Goal: Information Seeking & Learning: Learn about a topic

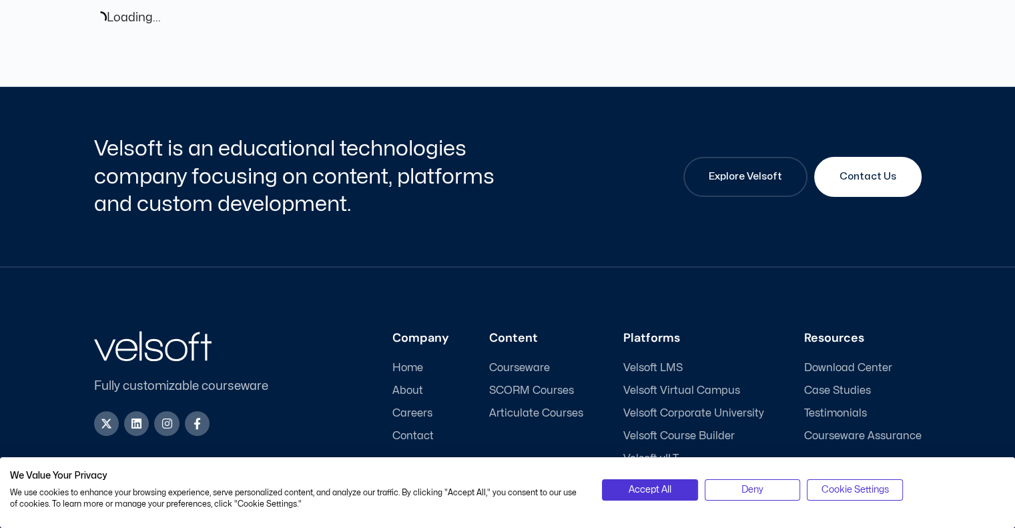
scroll to position [401, 0]
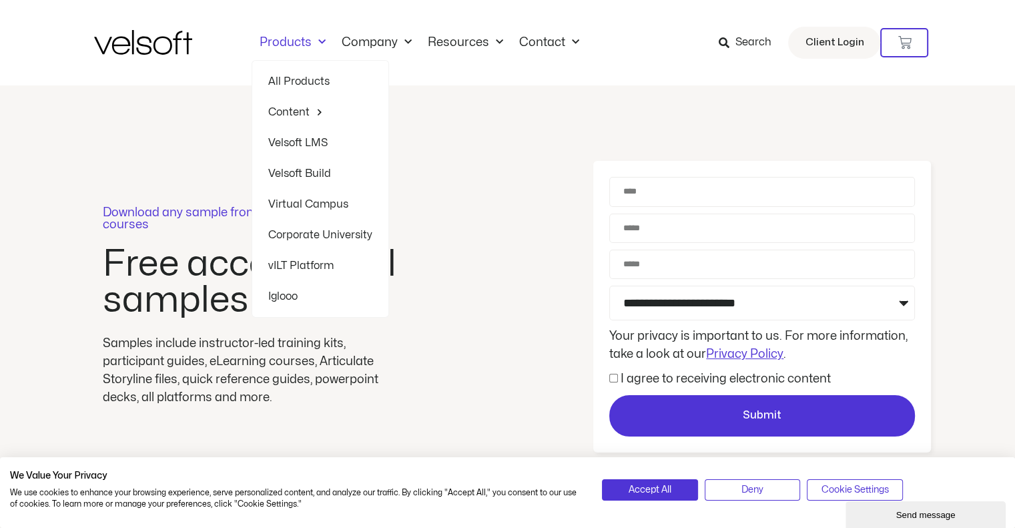
click at [294, 79] on link "All Products" at bounding box center [320, 81] width 104 height 31
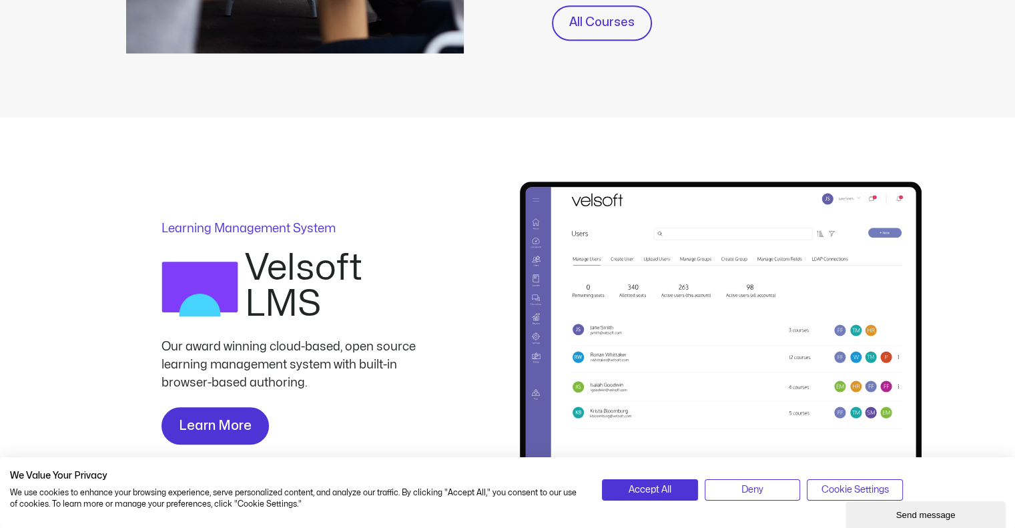
scroll to position [734, 0]
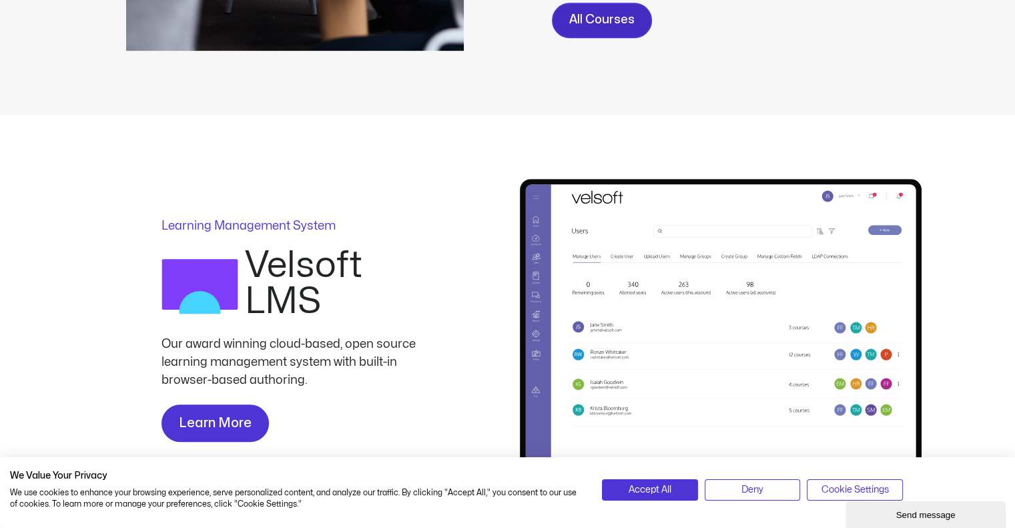
click at [620, 20] on span "All Courses" at bounding box center [602, 20] width 65 height 19
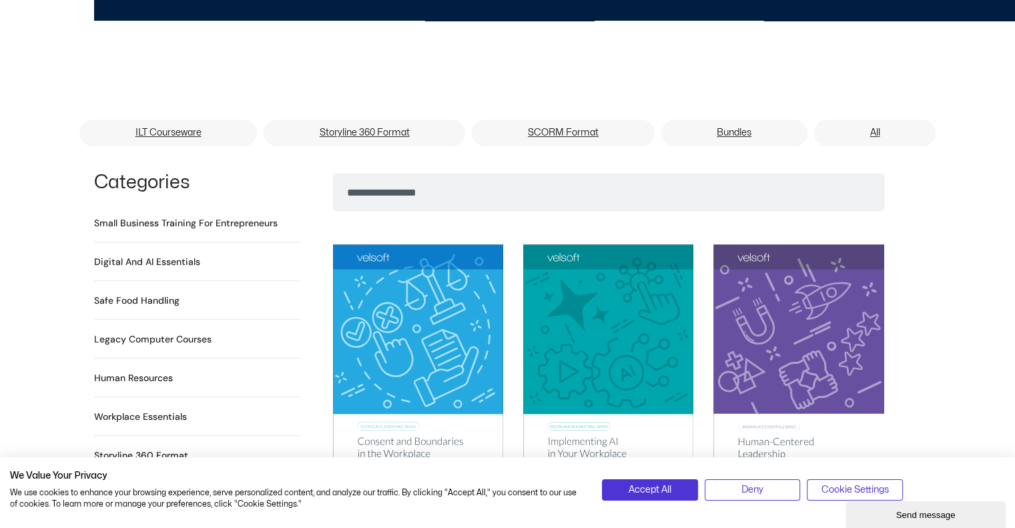
scroll to position [801, 0]
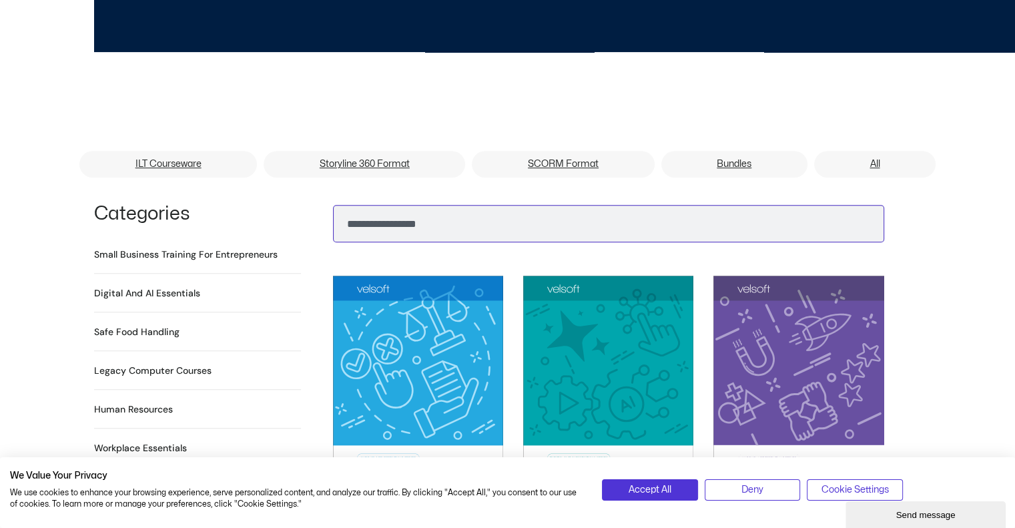
click at [513, 205] on input "Search" at bounding box center [608, 223] width 551 height 37
type input "*"
type input "**********"
click at [338, 204] on button "Search" at bounding box center [354, 220] width 32 height 32
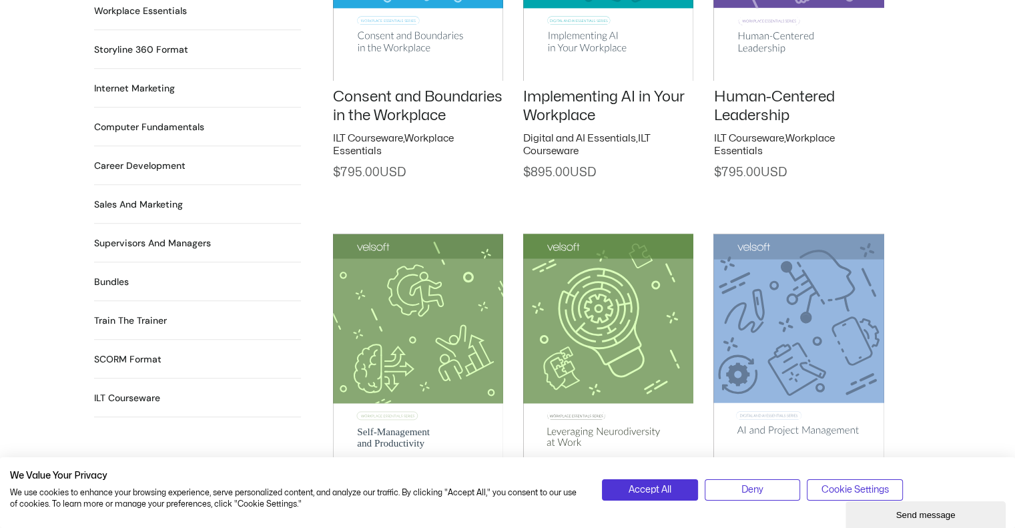
scroll to position [1269, 0]
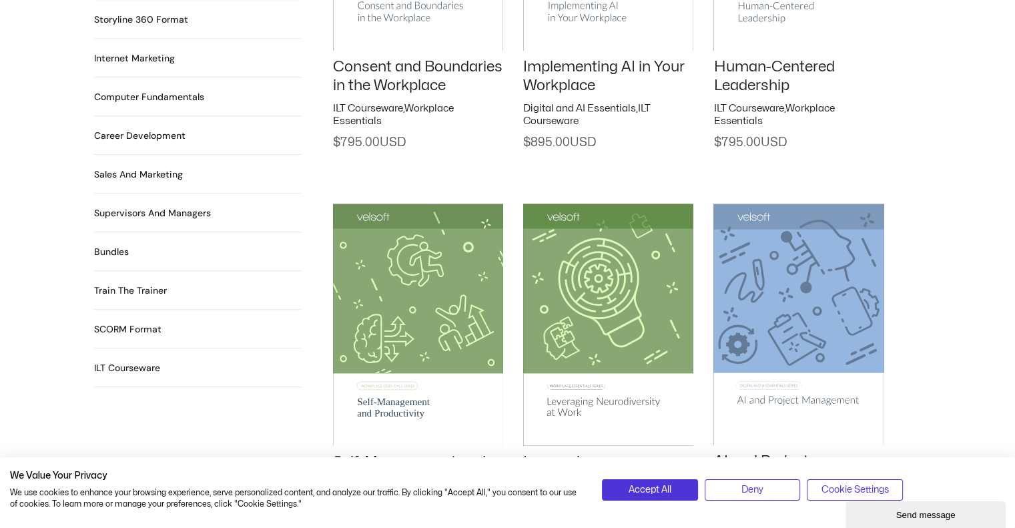
click at [175, 206] on h2 "Supervisors and Managers 90 Products" at bounding box center [152, 213] width 117 height 14
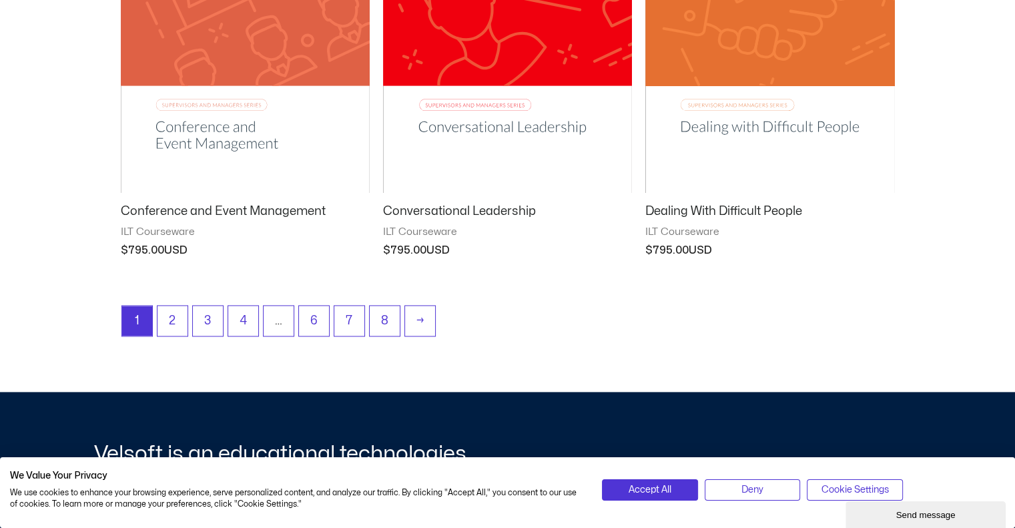
scroll to position [1803, 0]
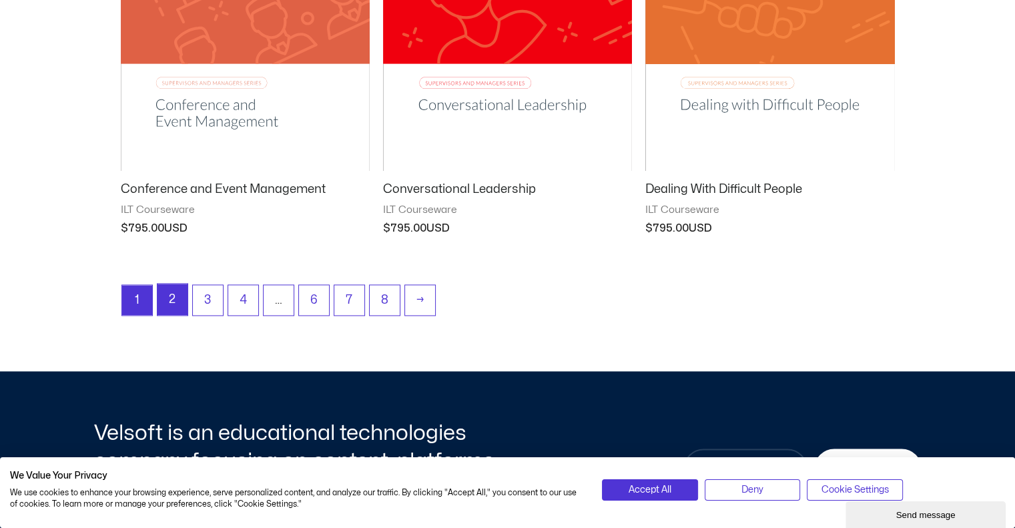
click at [178, 300] on link "2" at bounding box center [173, 299] width 30 height 31
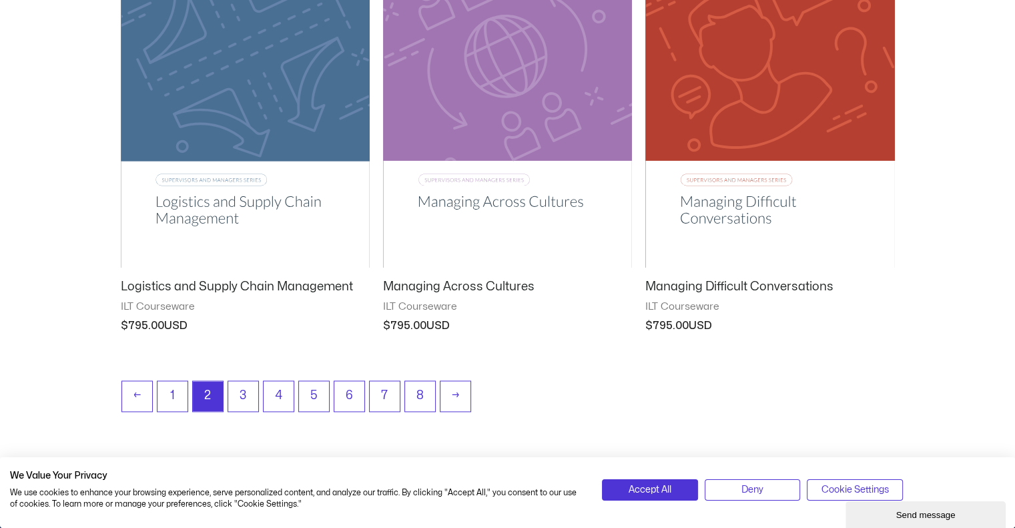
scroll to position [1803, 0]
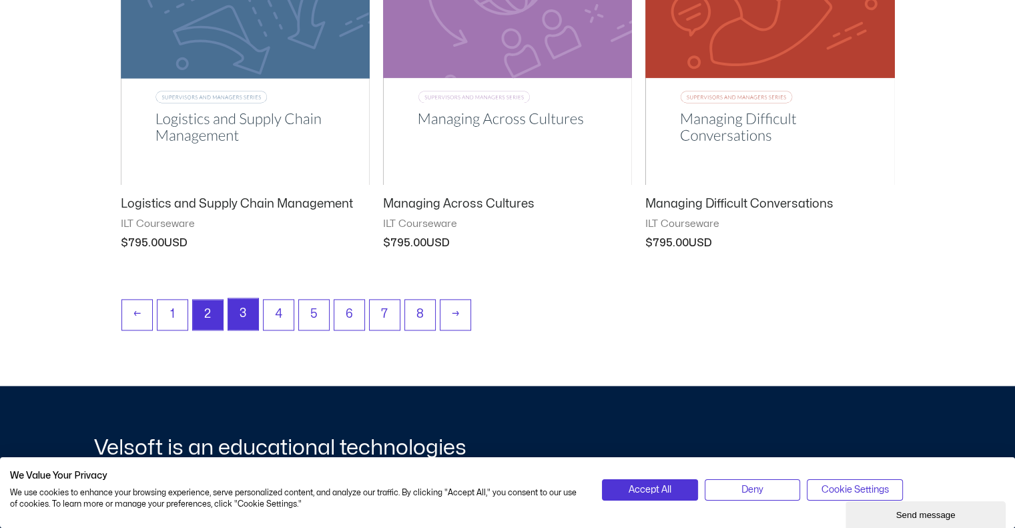
click at [236, 314] on link "3" at bounding box center [243, 313] width 30 height 31
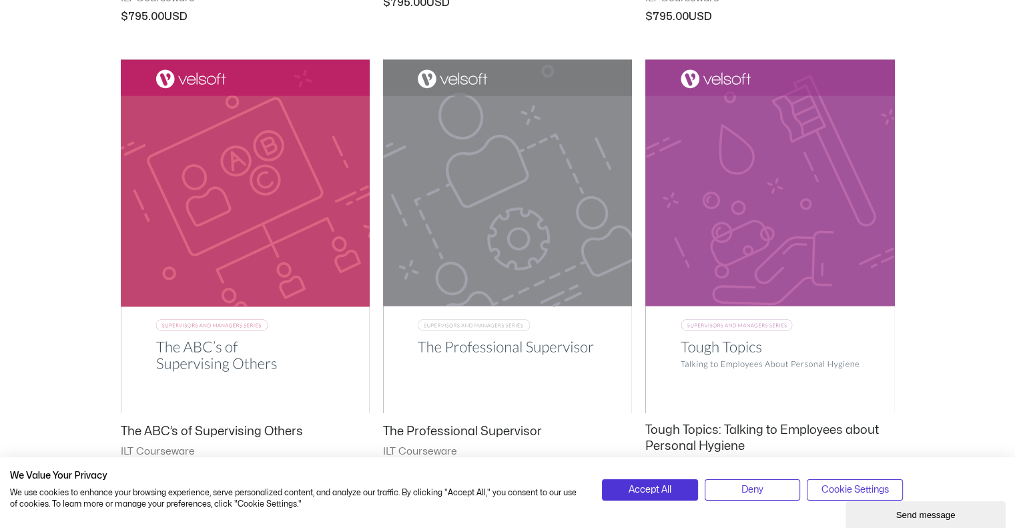
scroll to position [1736, 0]
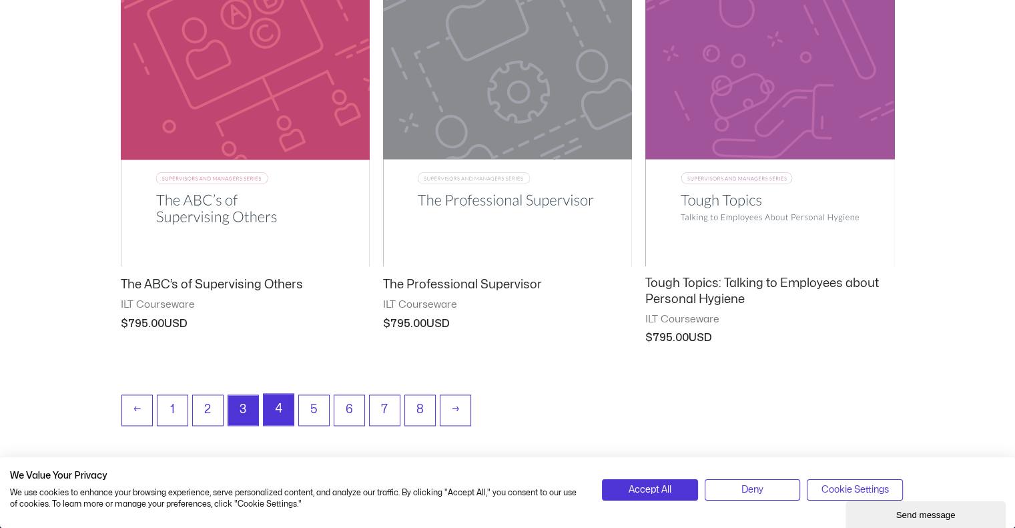
click at [271, 405] on link "4" at bounding box center [279, 409] width 30 height 31
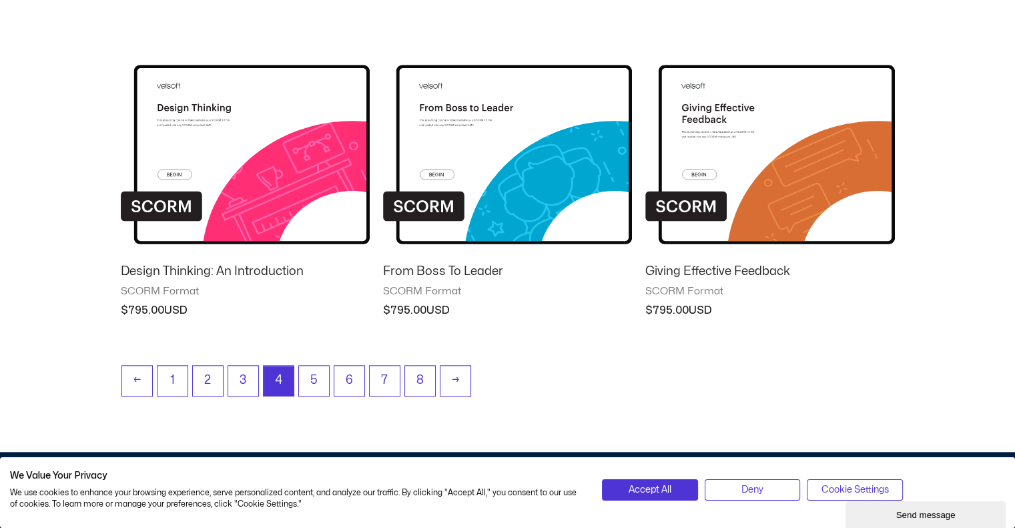
scroll to position [1335, 0]
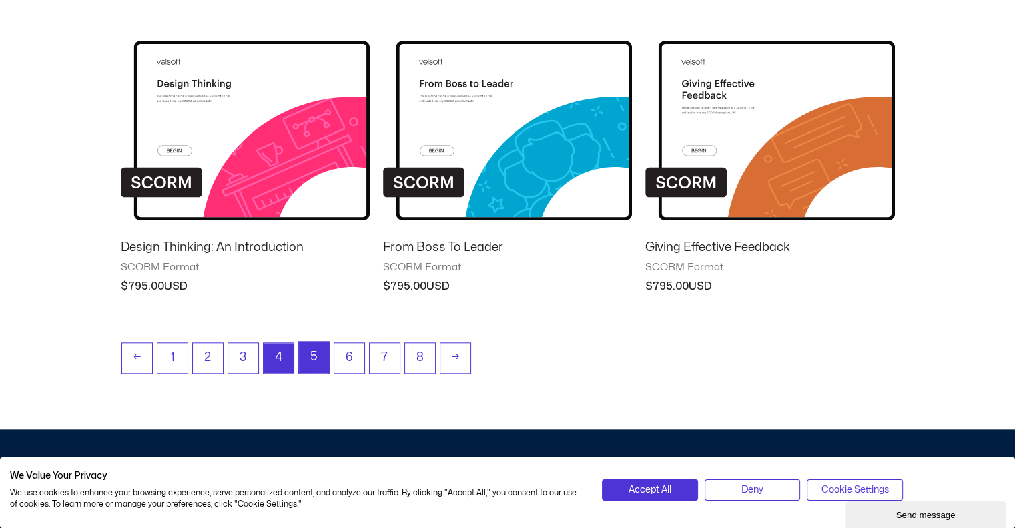
click at [310, 352] on link "5" at bounding box center [314, 357] width 30 height 31
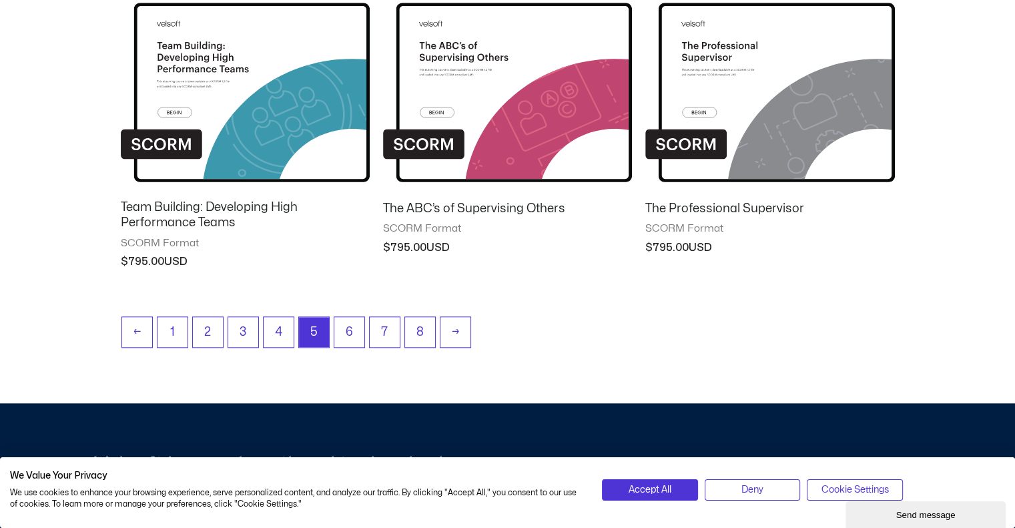
scroll to position [1269, 0]
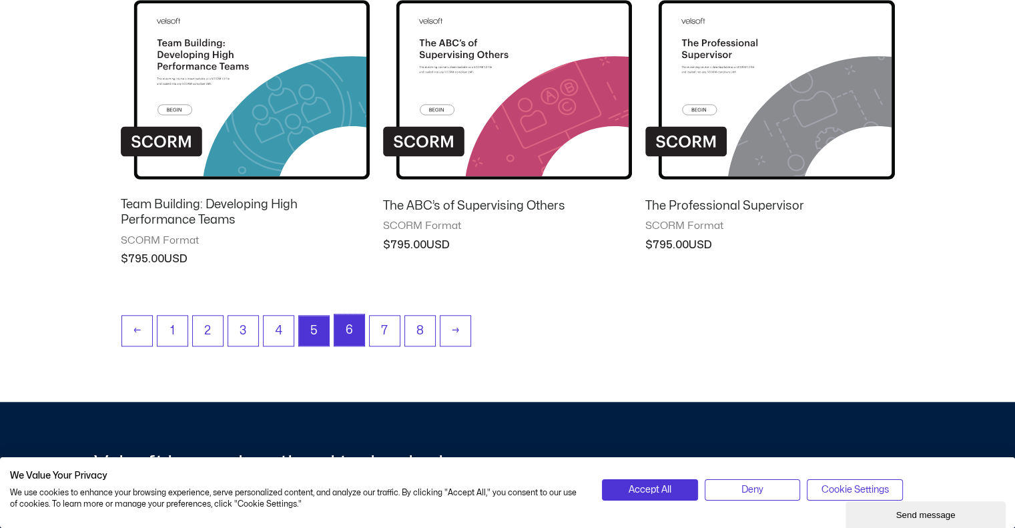
click at [342, 328] on link "6" at bounding box center [349, 329] width 30 height 31
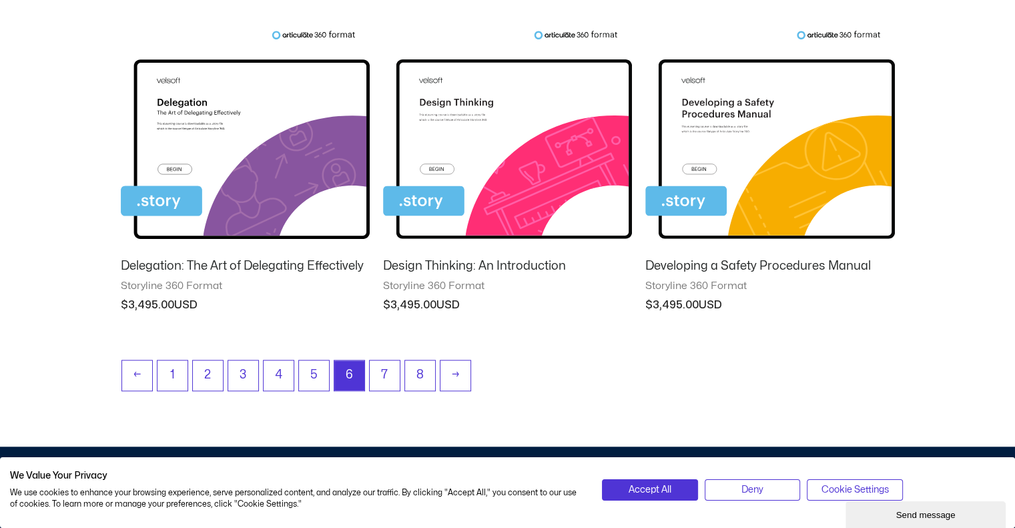
scroll to position [1269, 0]
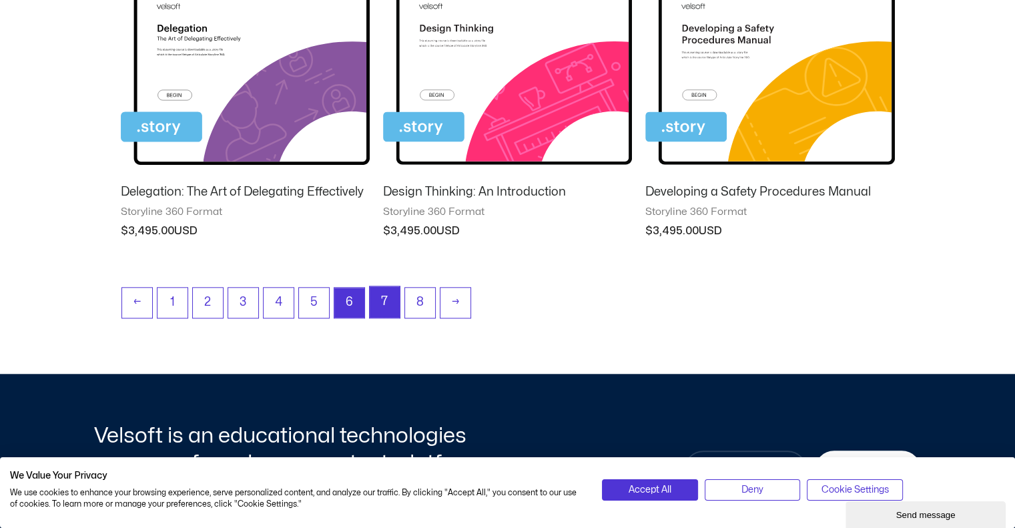
click at [379, 294] on link "7" at bounding box center [385, 301] width 30 height 31
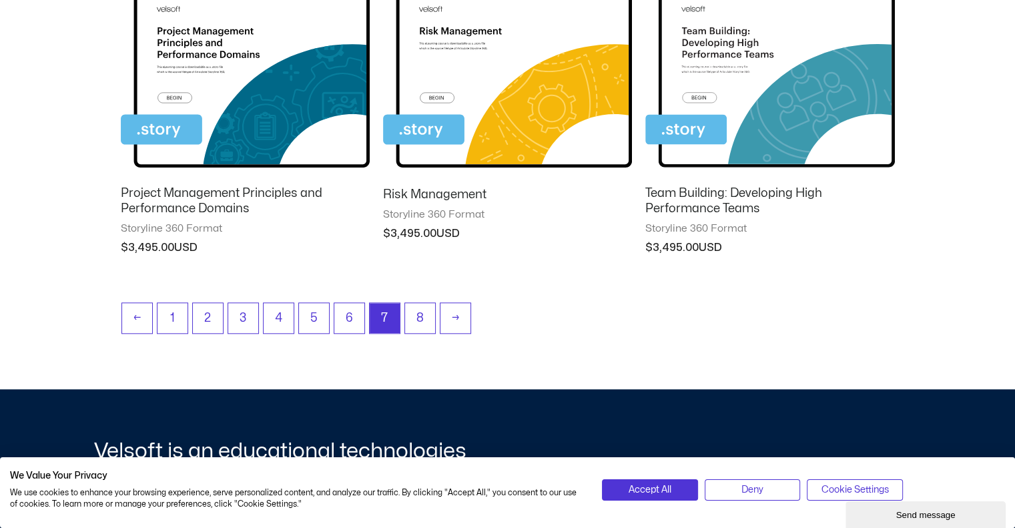
scroll to position [1269, 0]
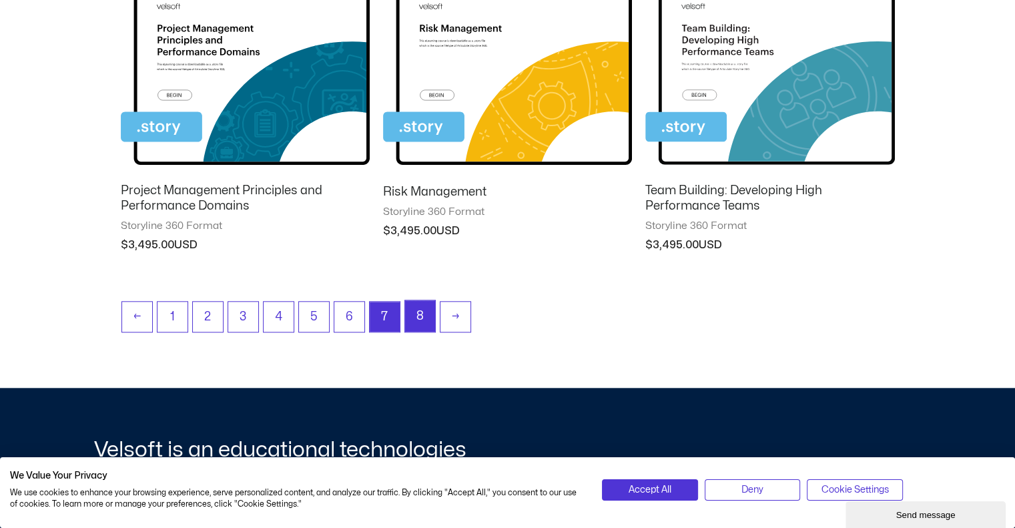
click at [409, 316] on link "8" at bounding box center [420, 315] width 30 height 31
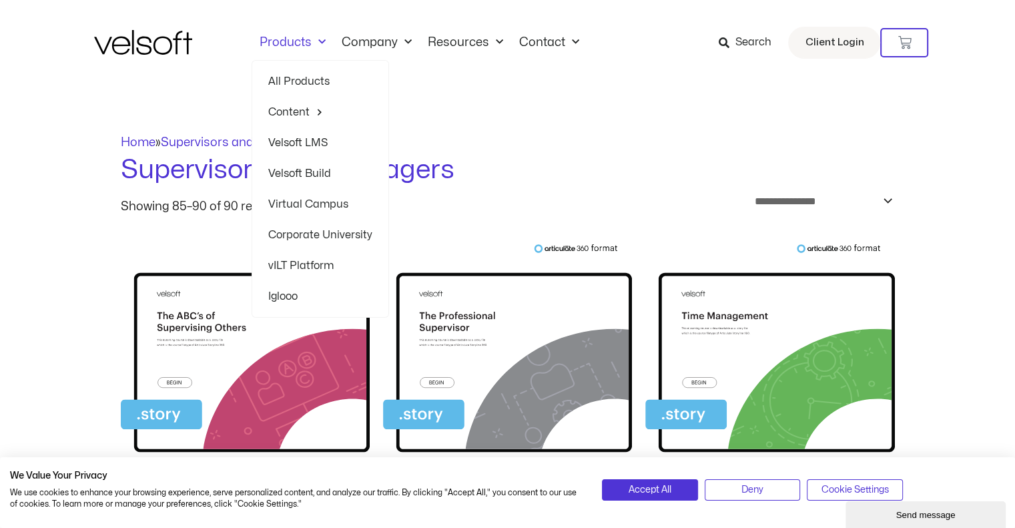
click at [320, 45] on span "Menu" at bounding box center [319, 42] width 14 height 22
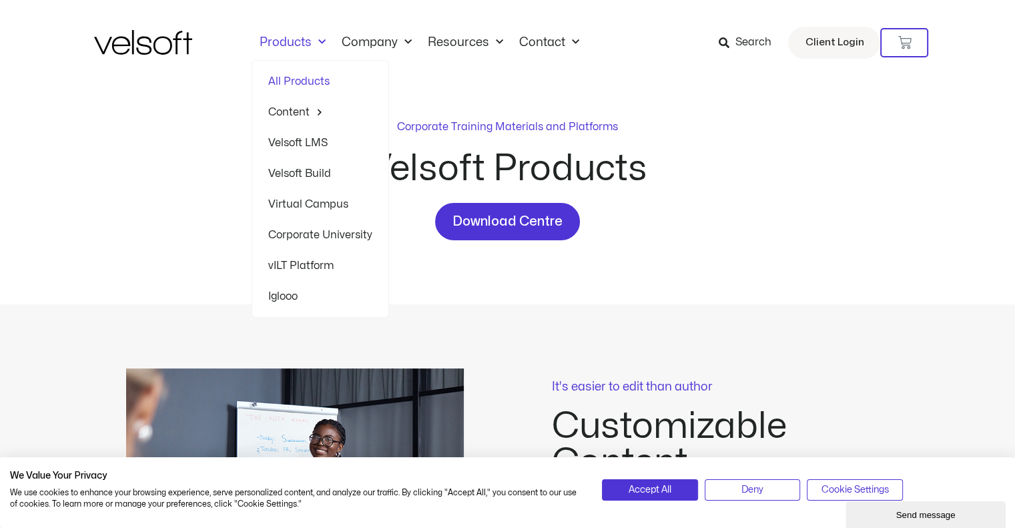
click at [314, 41] on span "Menu" at bounding box center [319, 42] width 14 height 22
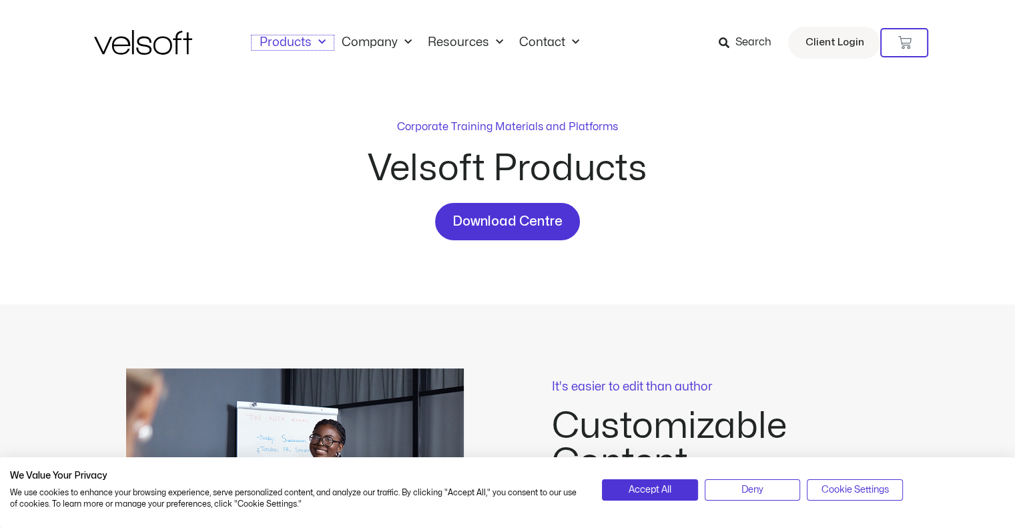
click at [315, 42] on span "Menu" at bounding box center [319, 42] width 14 height 22
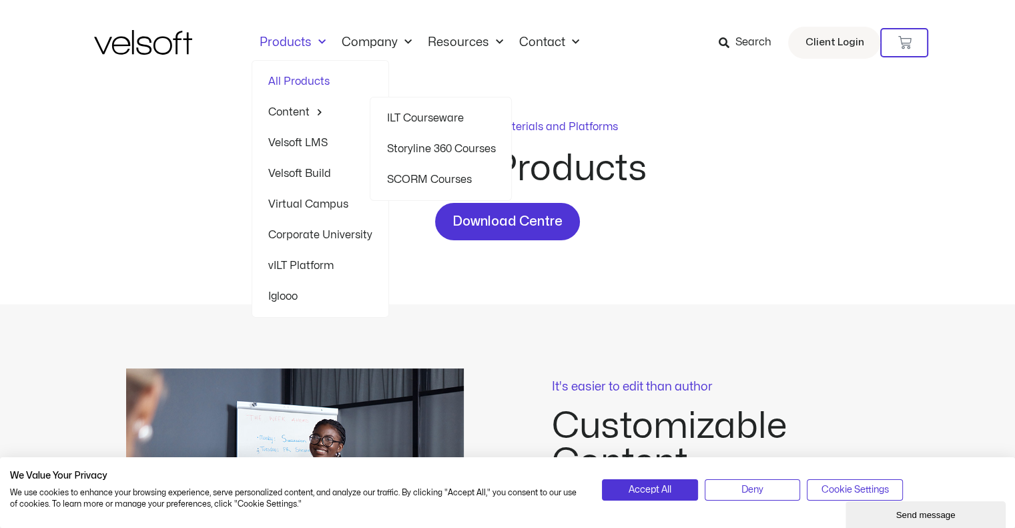
click at [200, 221] on div "Corporate Training Materials and Platforms Velsoft Products Download Centre" at bounding box center [508, 180] width 828 height 122
